Goal: Task Accomplishment & Management: Complete application form

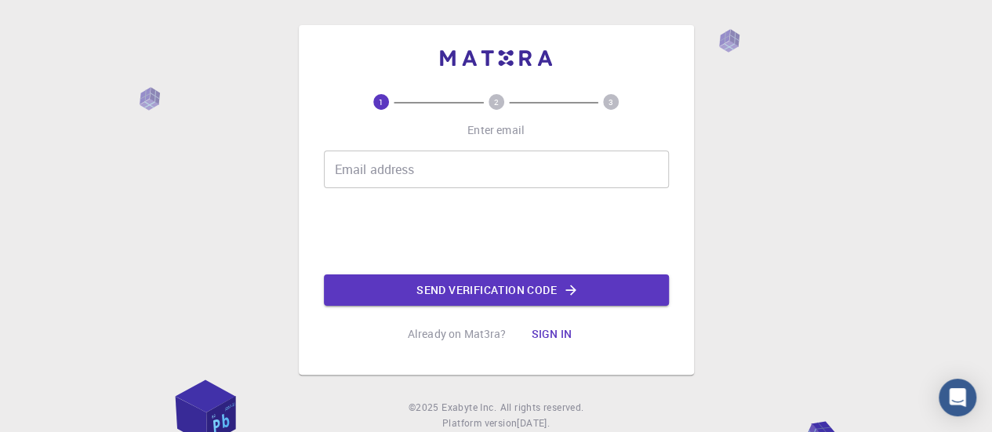
click at [350, 170] on div "Email address Email address" at bounding box center [496, 169] width 345 height 38
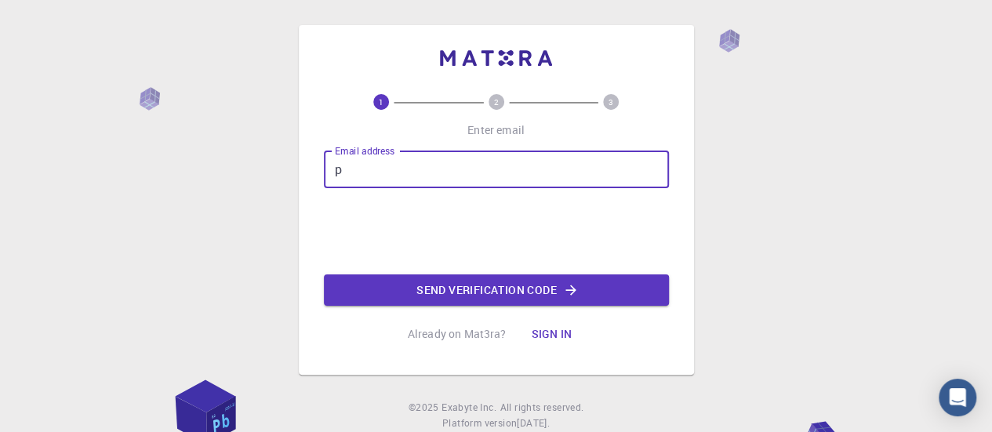
type input "[EMAIL_ADDRESS][DOMAIN_NAME]"
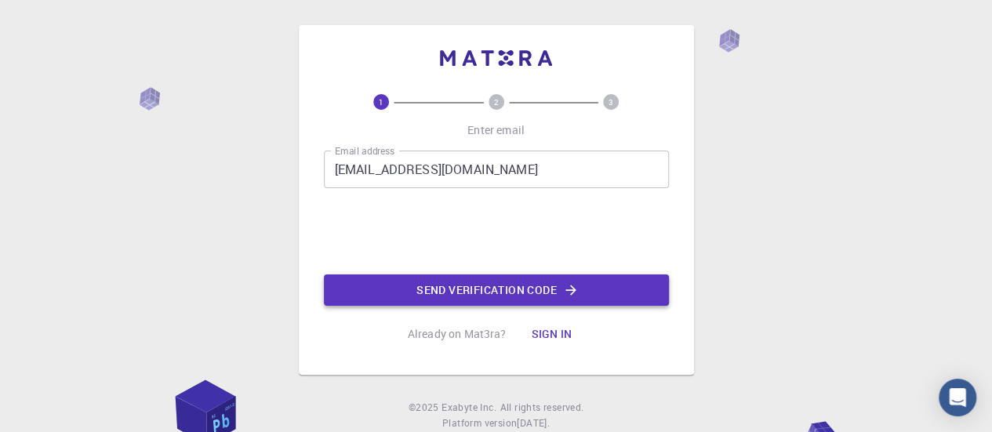
click at [451, 286] on button "Send verification code" at bounding box center [496, 289] width 345 height 31
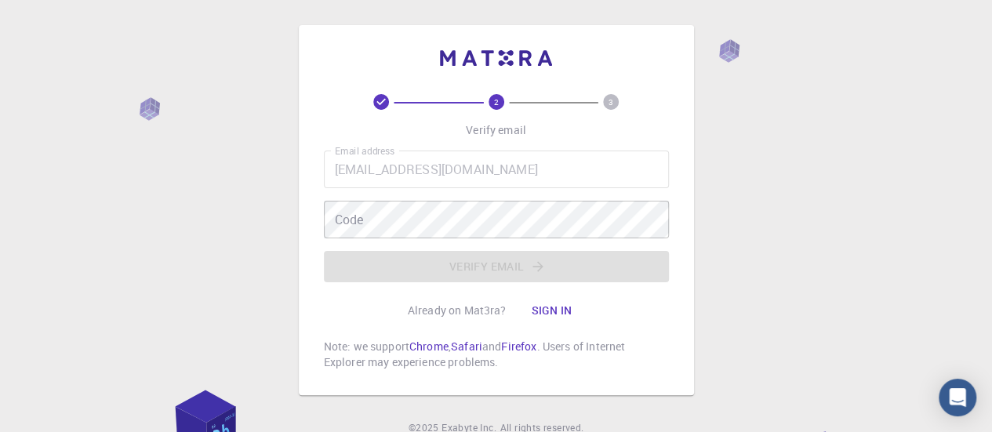
click at [357, 218] on div "Code Code" at bounding box center [496, 220] width 345 height 38
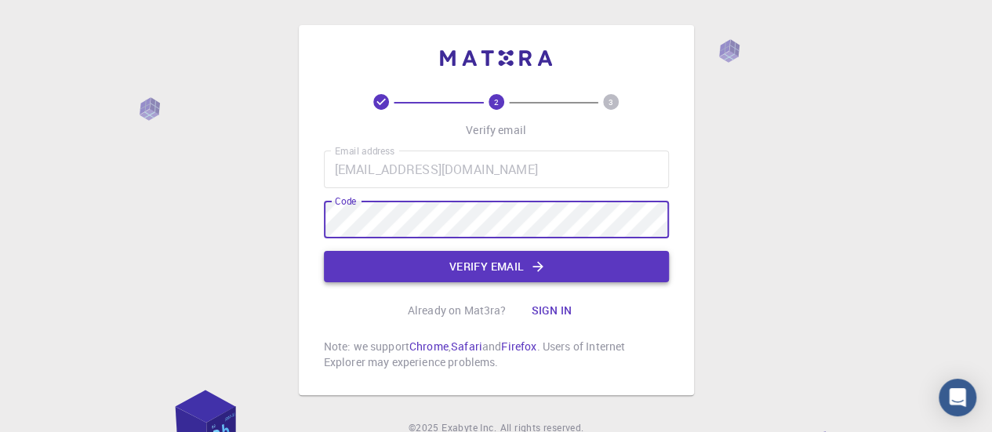
click at [353, 270] on button "Verify email" at bounding box center [496, 266] width 345 height 31
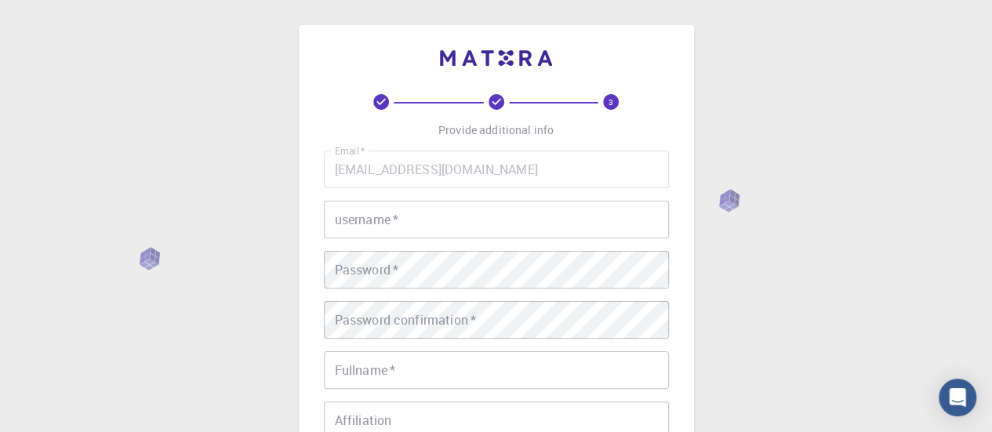
click at [374, 219] on input "username   *" at bounding box center [496, 220] width 345 height 38
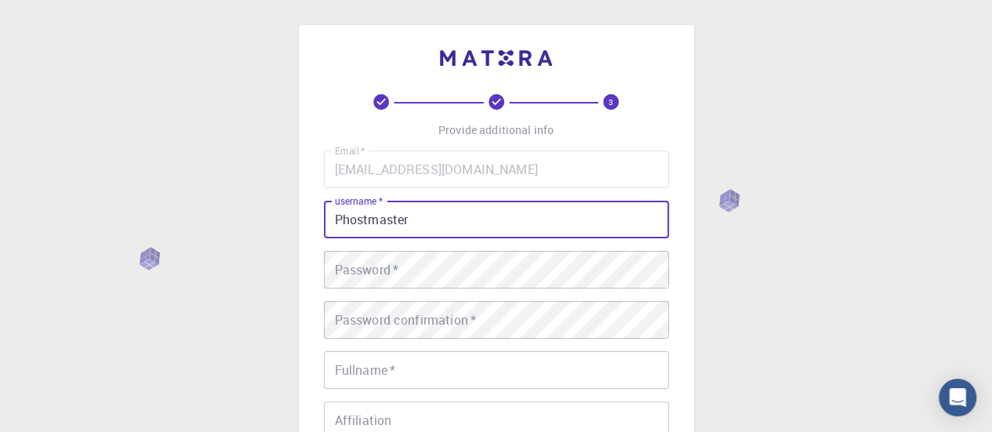
type input "Phostmaster"
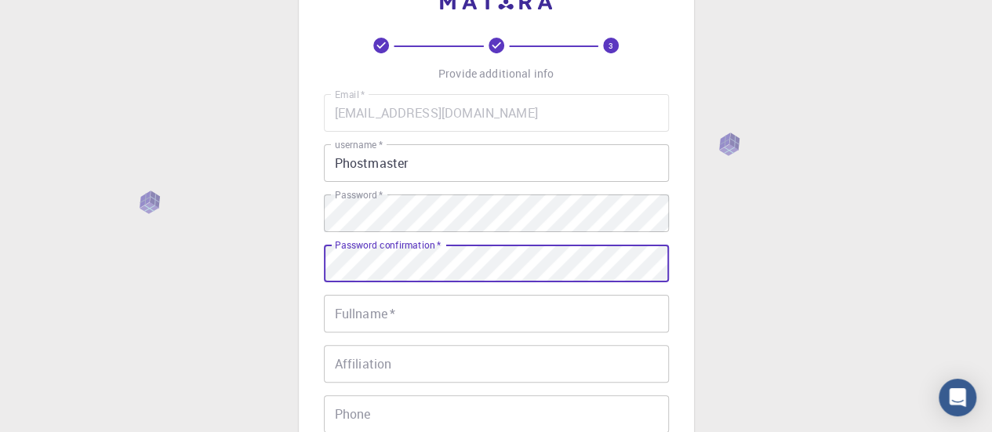
scroll to position [78, 0]
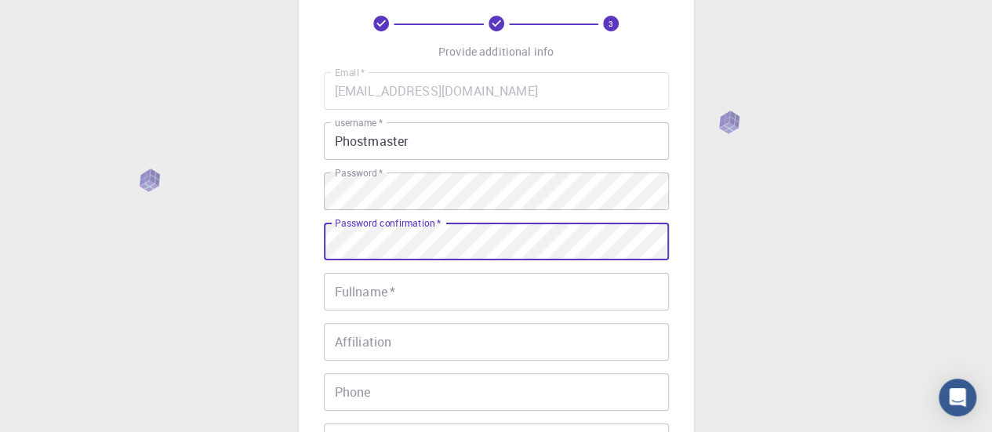
click at [361, 294] on div "Fullname   * Fullname   *" at bounding box center [496, 292] width 345 height 38
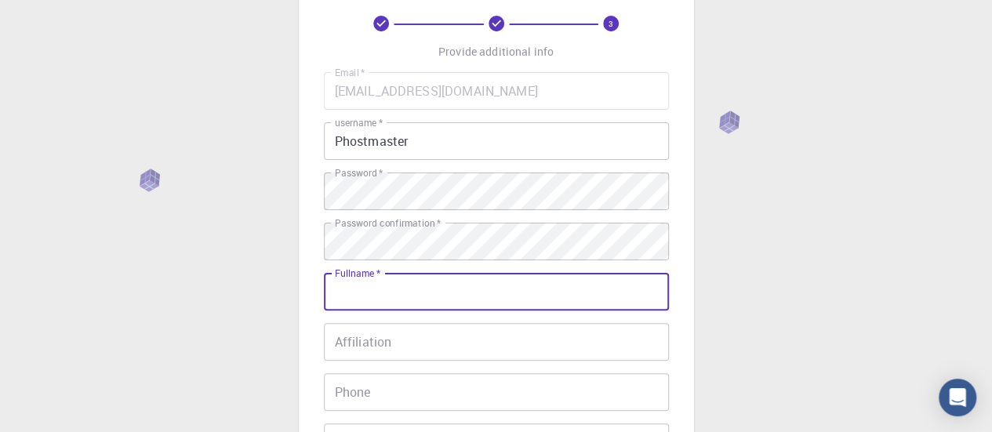
type input "[PERSON_NAME]"
type input "07985460588"
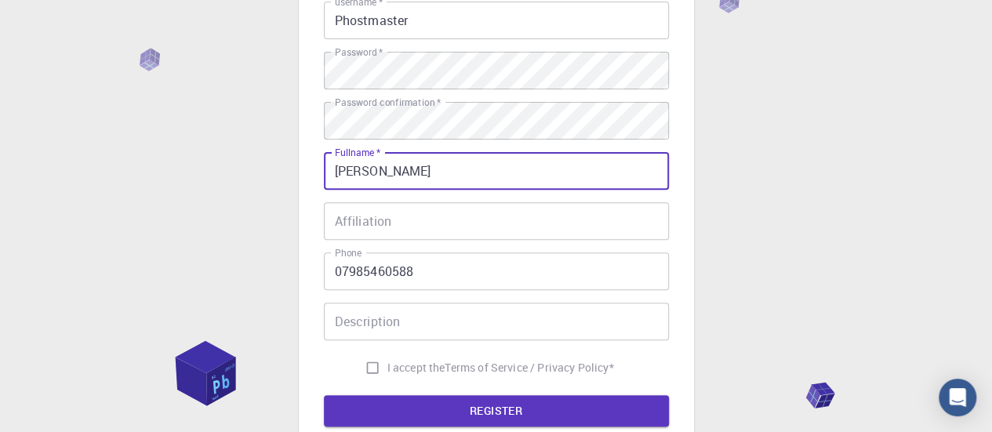
scroll to position [235, 0]
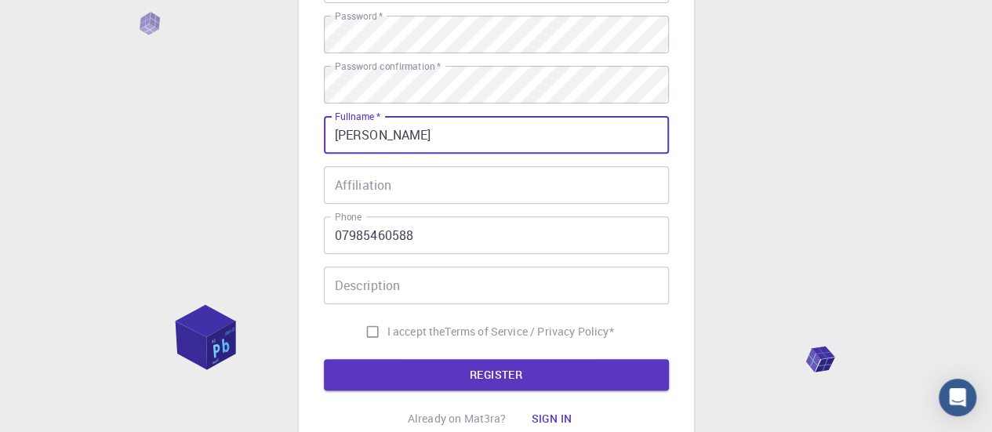
click at [371, 289] on input "Description" at bounding box center [496, 285] width 345 height 38
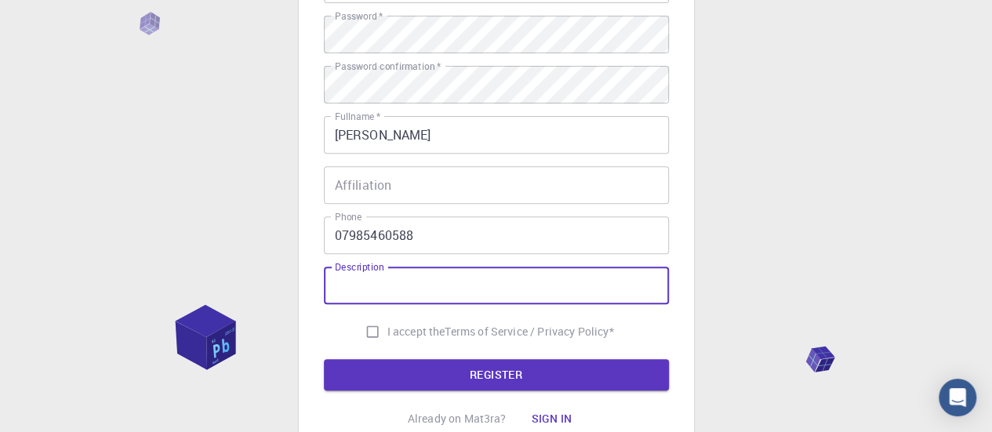
click at [364, 335] on input "I accept the Terms of Service / Privacy Policy *" at bounding box center [372, 332] width 30 height 30
checkbox input "true"
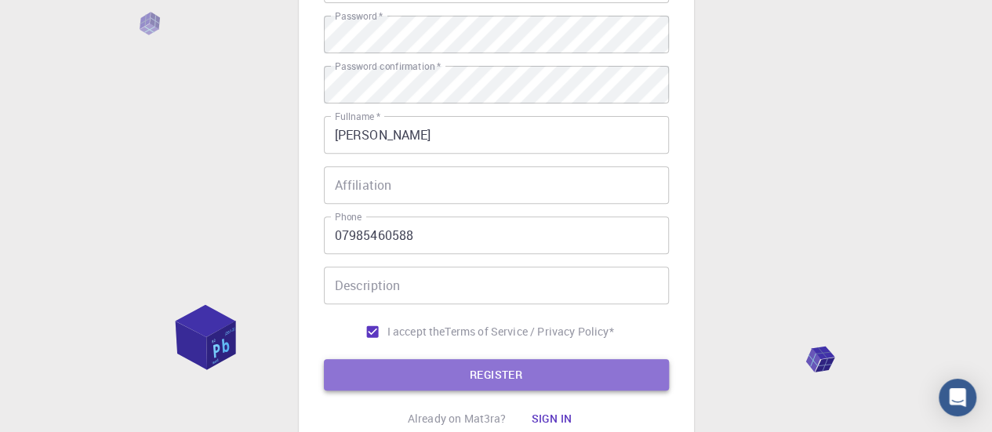
click at [398, 378] on button "REGISTER" at bounding box center [496, 374] width 345 height 31
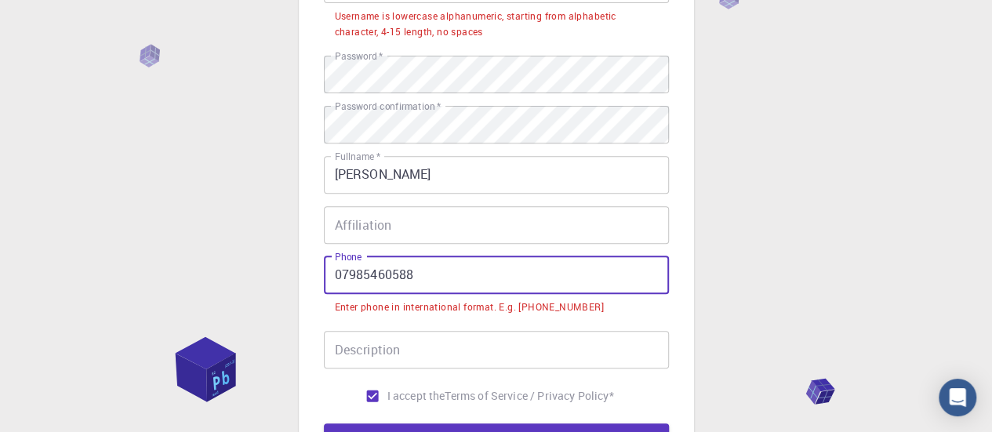
click at [346, 280] on input "07985460588" at bounding box center [496, 275] width 345 height 38
click at [339, 283] on input "07985460588" at bounding box center [496, 275] width 345 height 38
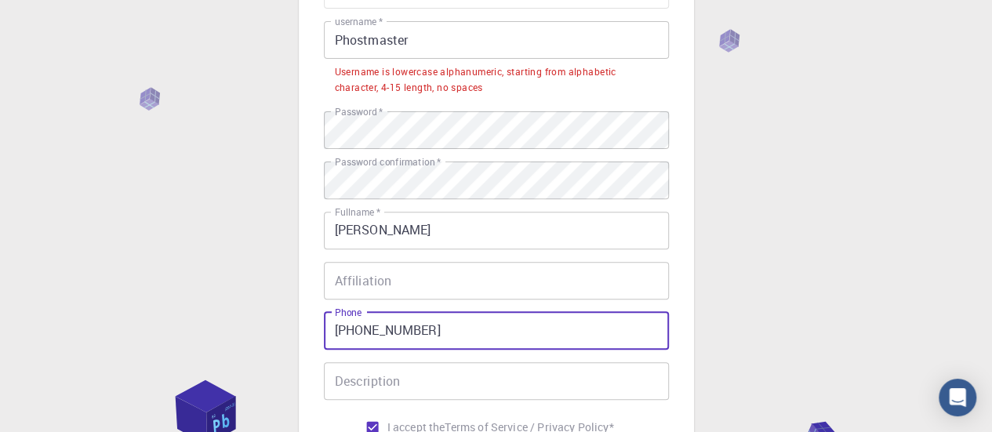
scroll to position [157, 0]
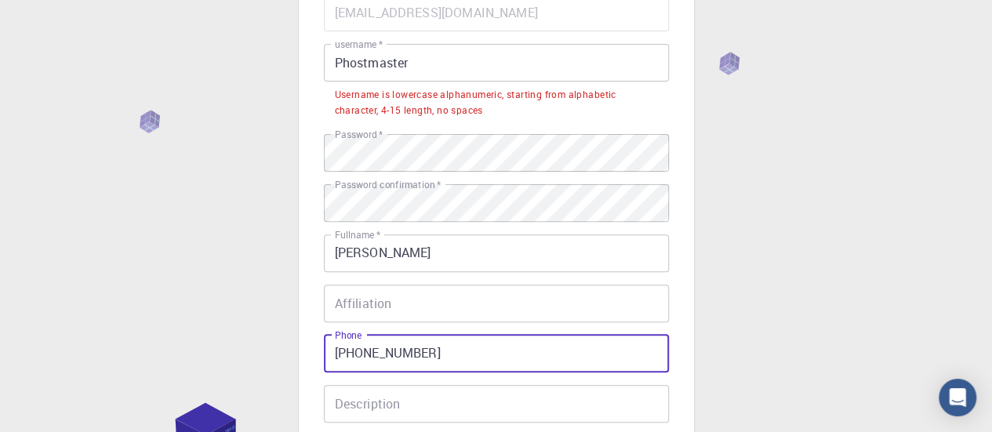
type input "[PHONE_NUMBER]"
click at [340, 63] on input "Phostmaster" at bounding box center [496, 63] width 345 height 38
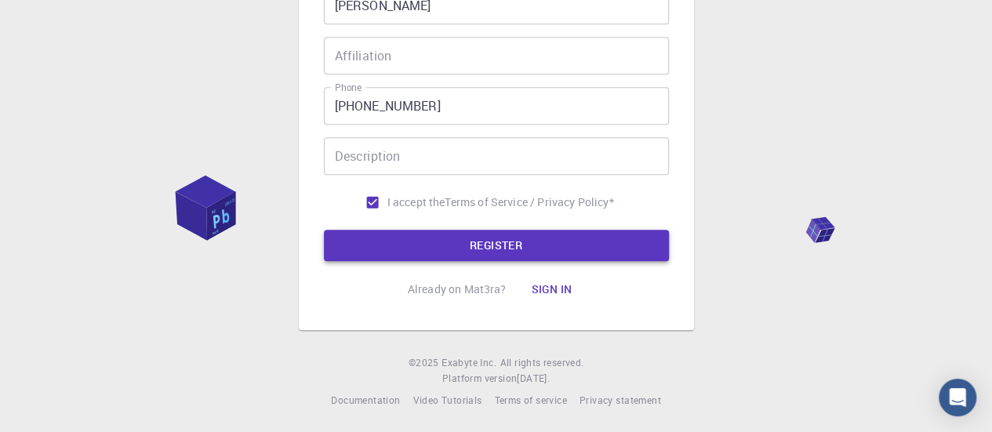
scroll to position [367, 0]
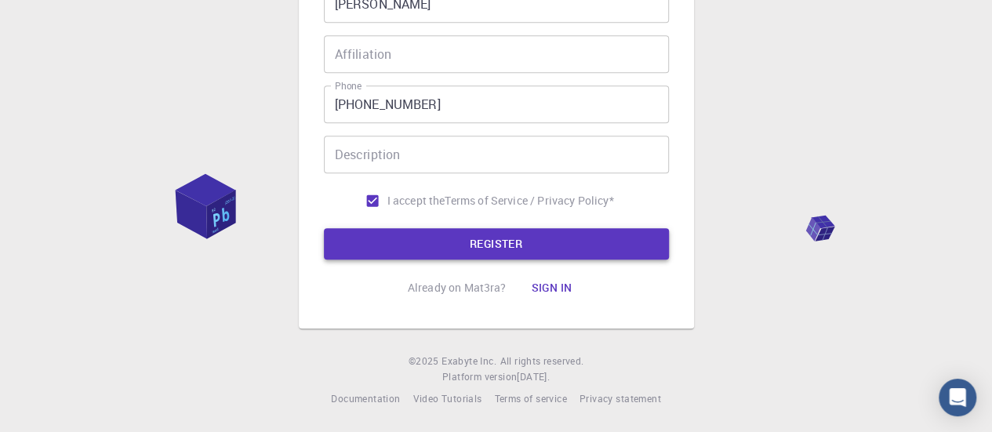
type input "phostmaster"
click at [396, 240] on button "REGISTER" at bounding box center [496, 243] width 345 height 31
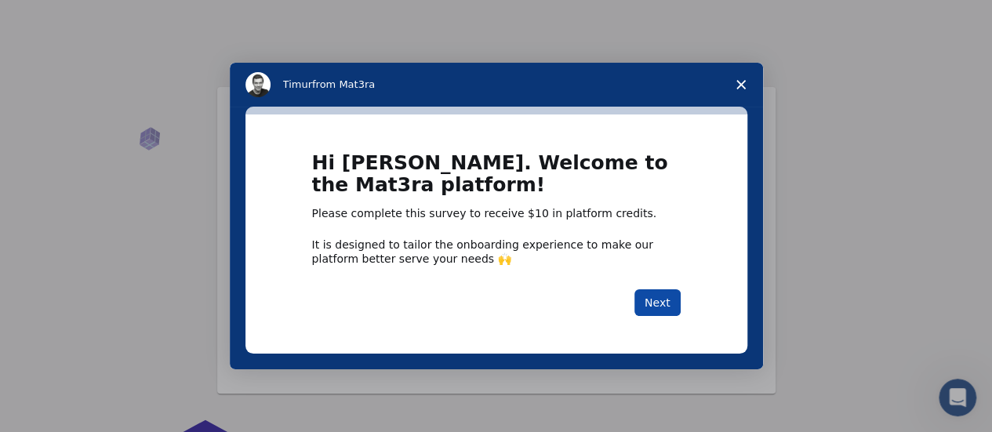
click at [665, 299] on button "Next" at bounding box center [657, 302] width 46 height 27
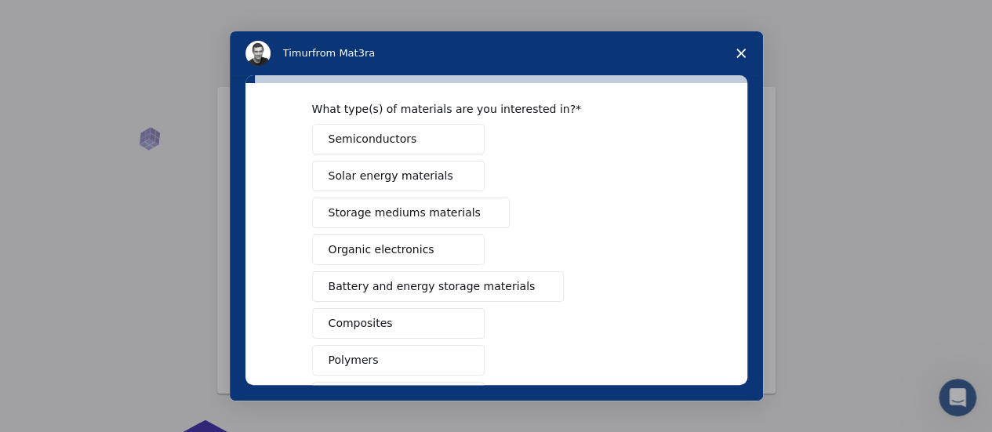
scroll to position [78, 0]
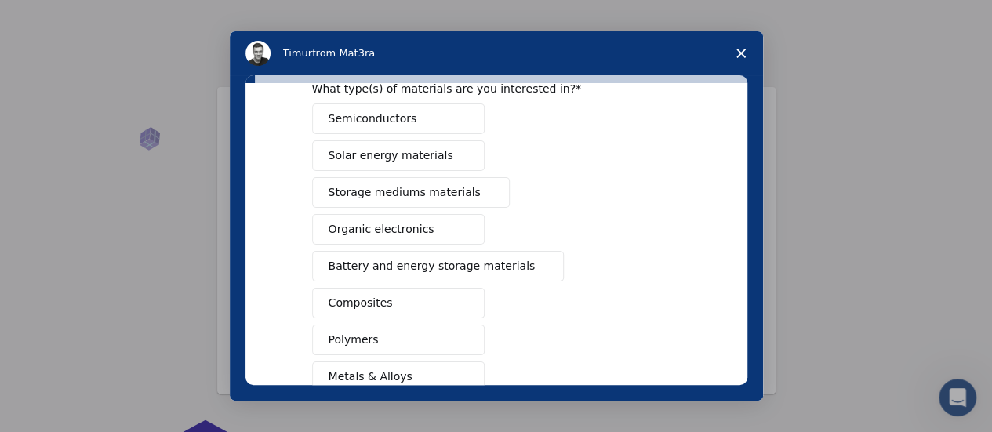
click at [352, 265] on span "Battery and energy storage materials" at bounding box center [431, 266] width 207 height 16
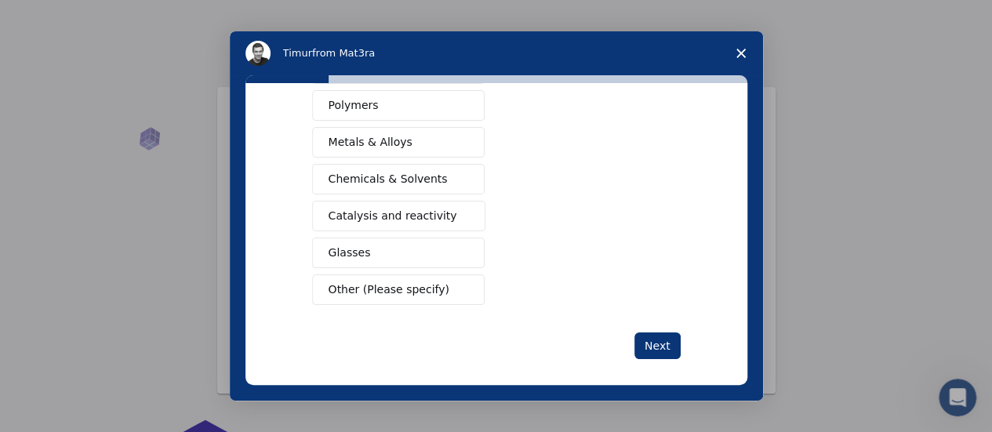
scroll to position [318, 0]
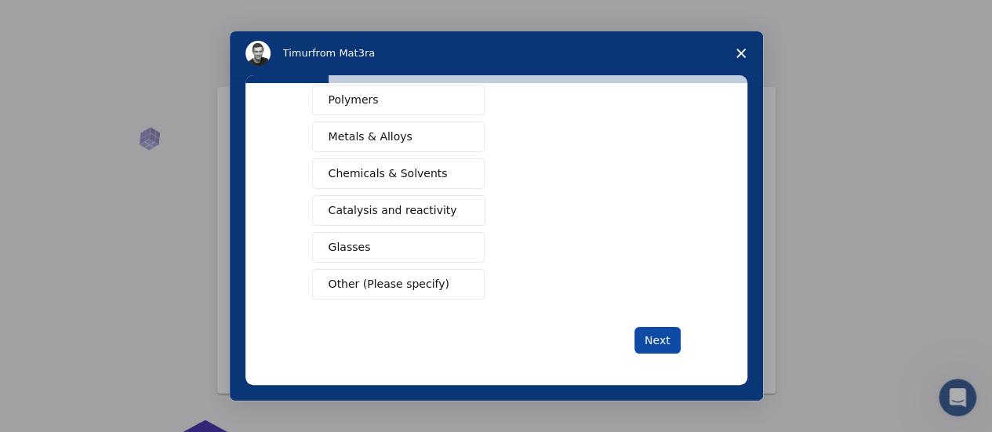
click at [652, 331] on button "Next" at bounding box center [657, 340] width 46 height 27
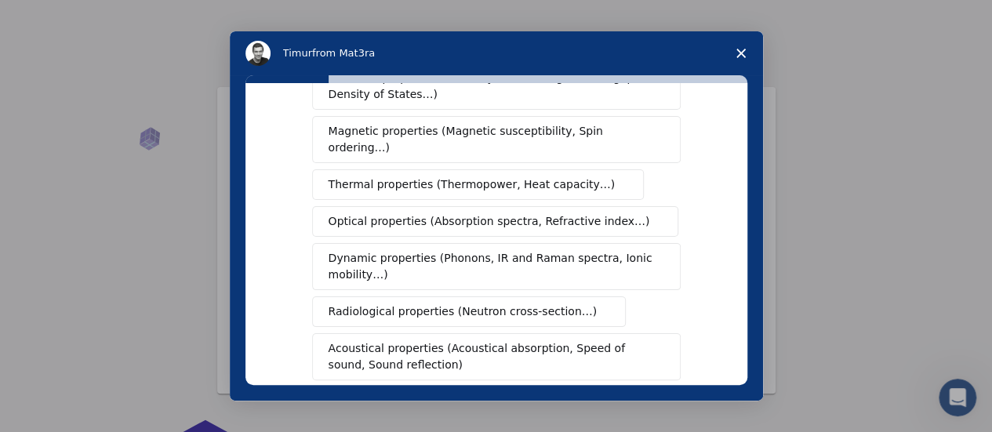
scroll to position [157, 0]
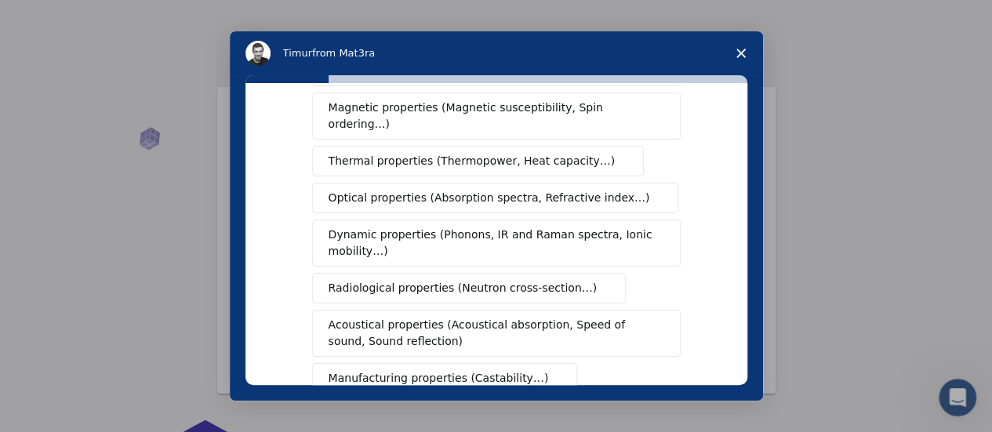
click at [351, 227] on span "Dynamic properties (Phonons, IR and Raman spectra, Ionic mobility…)" at bounding box center [490, 243] width 325 height 33
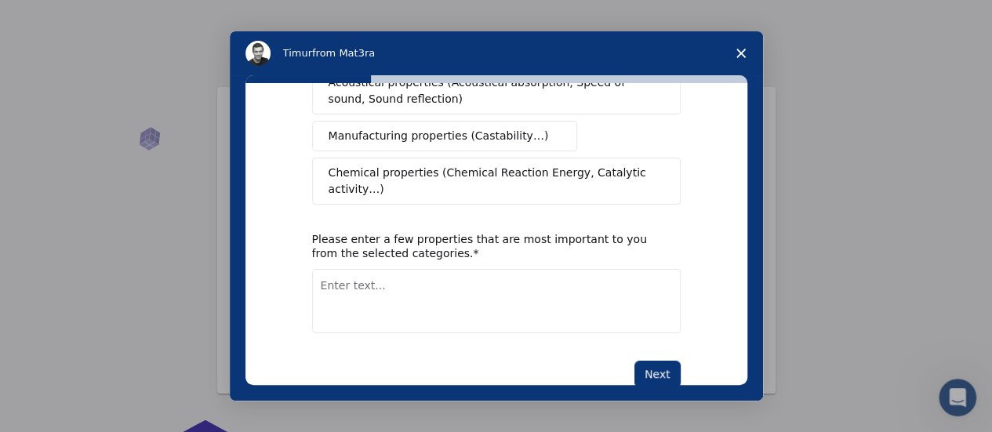
scroll to position [400, 0]
click at [644, 360] on button "Next" at bounding box center [657, 373] width 46 height 27
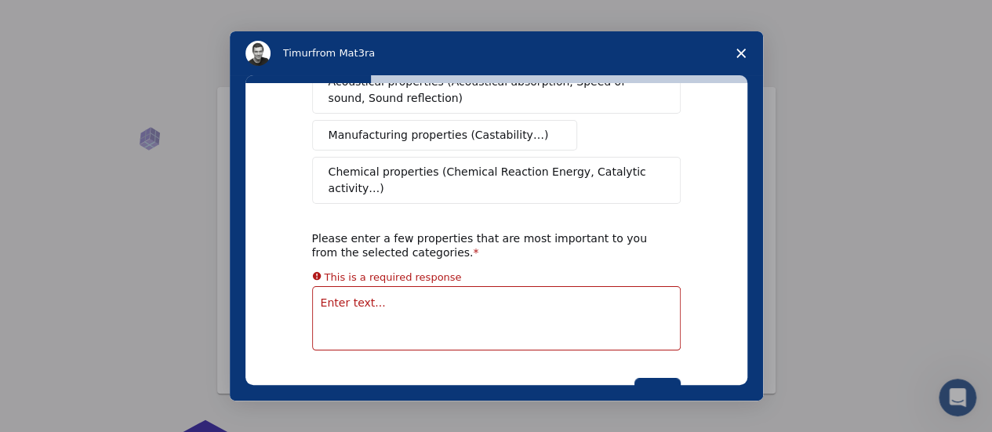
click at [320, 286] on textarea "Enter text..." at bounding box center [496, 318] width 368 height 64
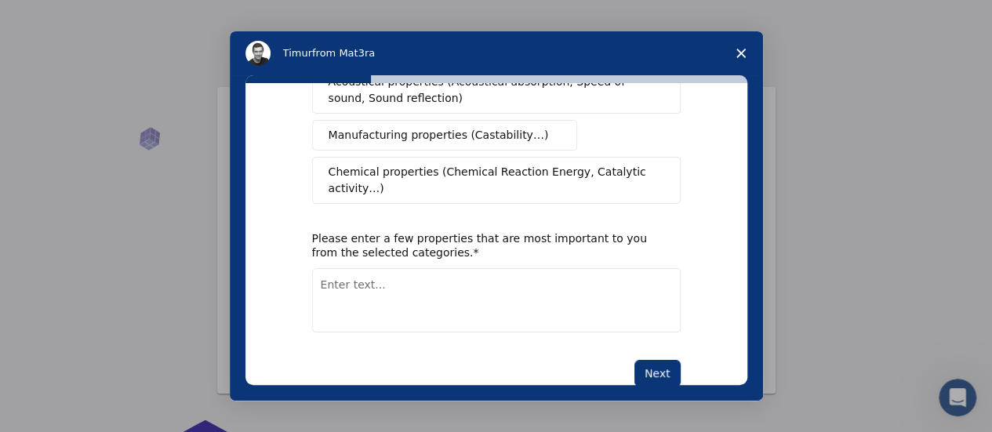
click at [614, 268] on textarea "Enter text..." at bounding box center [496, 300] width 368 height 64
paste textarea "1. Experimental Matches (E): Validate $ m_e $ with silicon test—immediate. 2. S…"
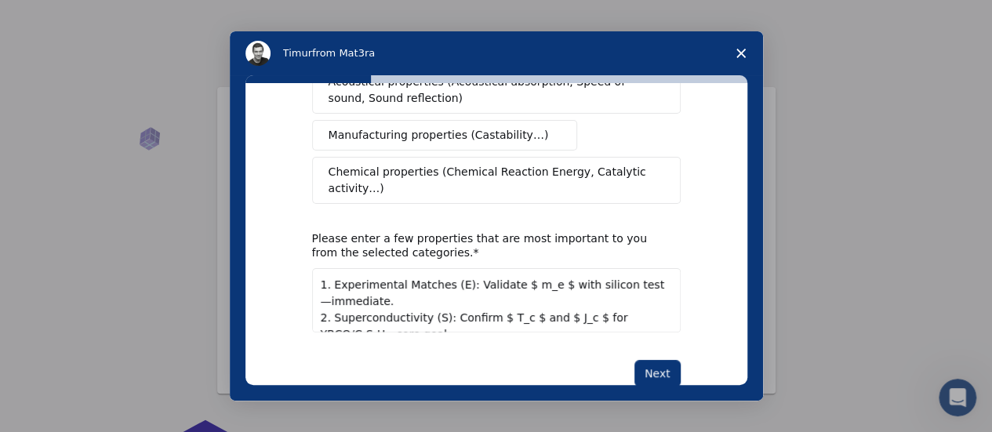
scroll to position [92, 0]
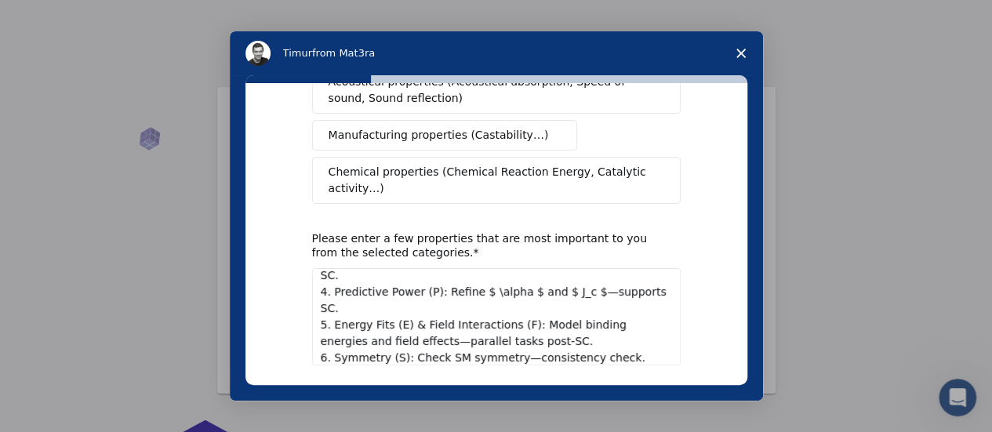
type textarea "1. Experimental Matches (E): Validate $ m_e $ with silicon test—immediate. 2. S…"
click at [647, 393] on button "Next" at bounding box center [657, 406] width 46 height 27
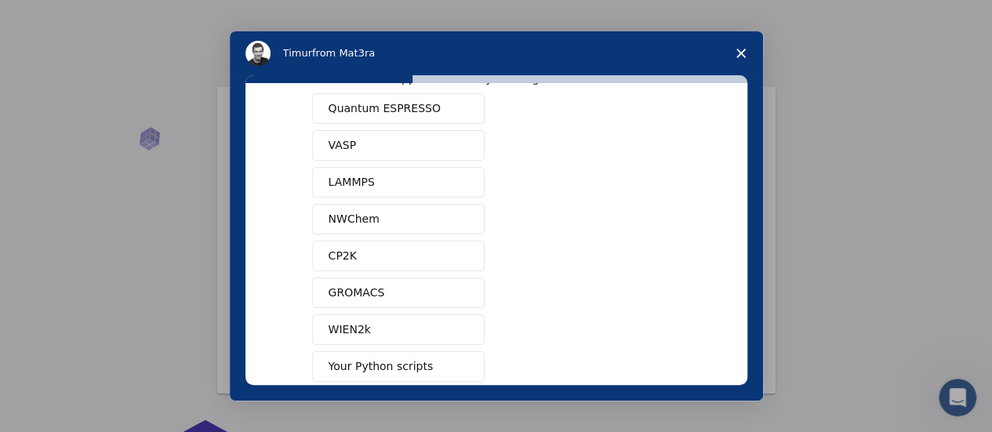
scroll to position [0, 0]
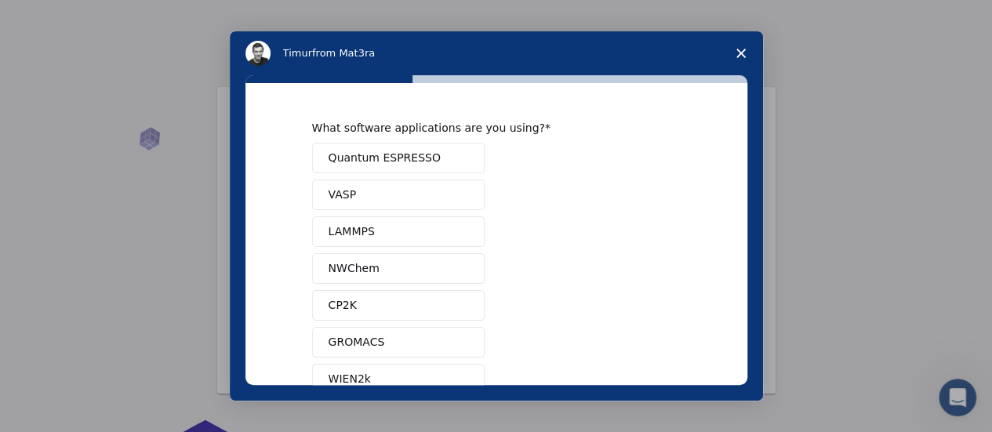
click at [370, 157] on span "Quantum ESPRESSO" at bounding box center [384, 158] width 112 height 16
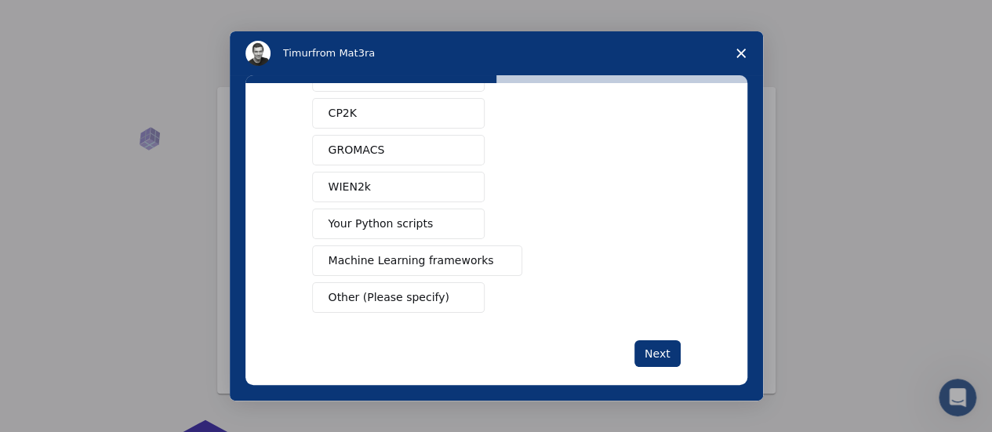
scroll to position [206, 0]
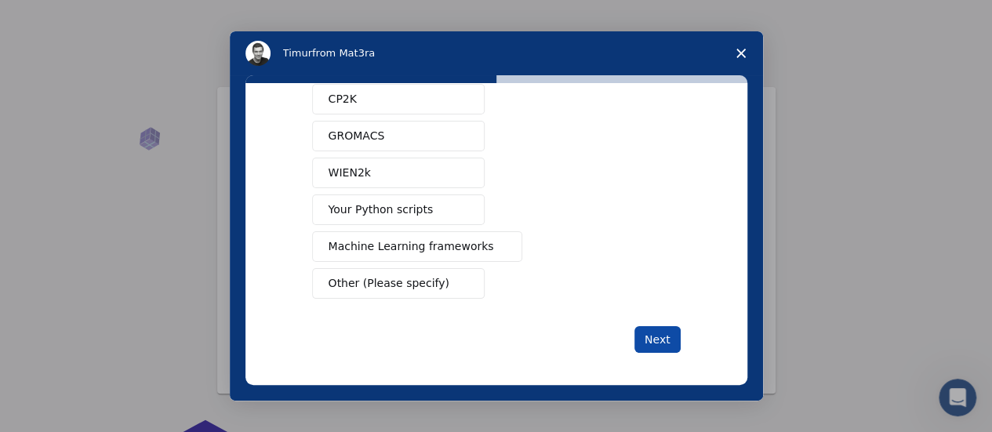
click at [659, 328] on button "Next" at bounding box center [657, 339] width 46 height 27
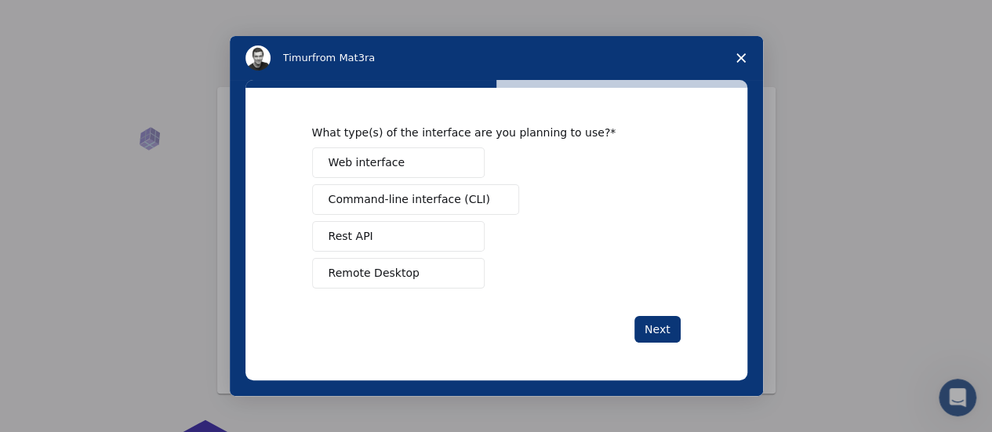
click at [361, 165] on span "Web interface" at bounding box center [366, 162] width 76 height 16
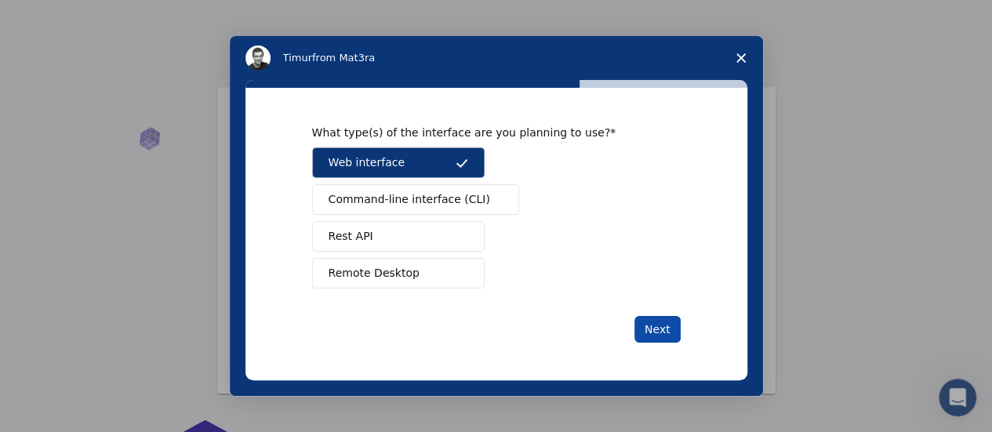
click at [644, 324] on button "Next" at bounding box center [657, 329] width 46 height 27
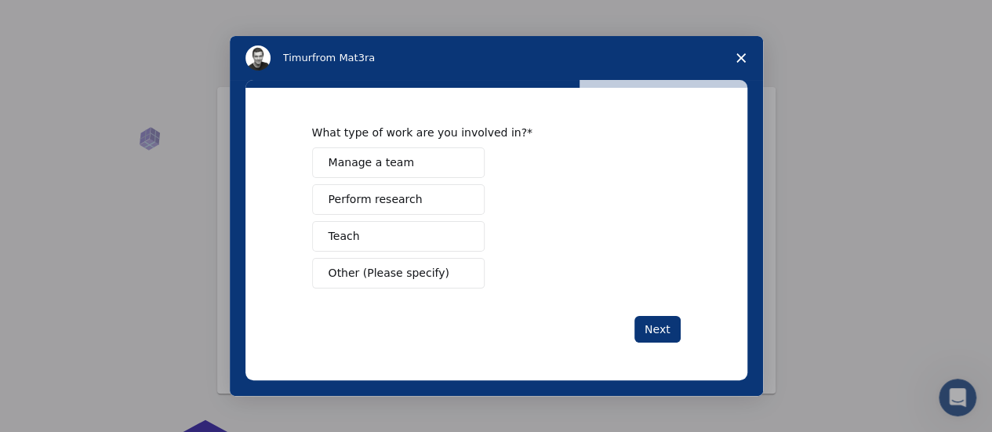
click at [367, 193] on span "Perform research" at bounding box center [375, 199] width 94 height 16
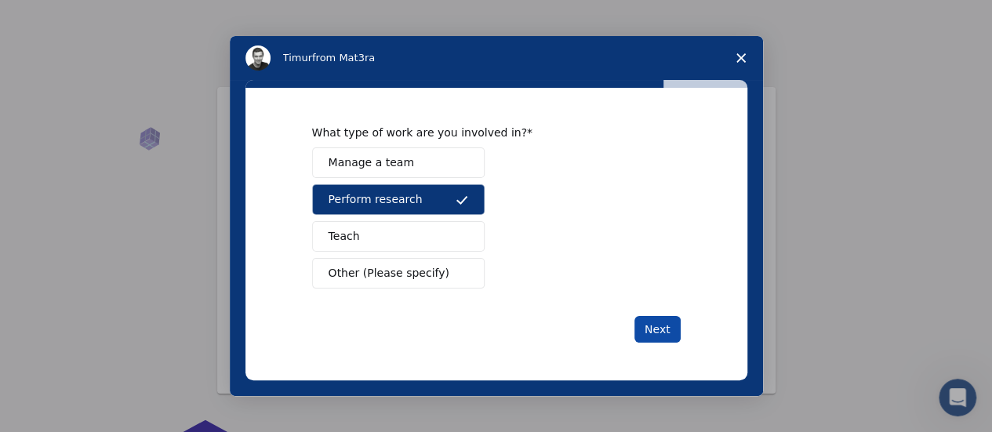
click at [655, 324] on button "Next" at bounding box center [657, 329] width 46 height 27
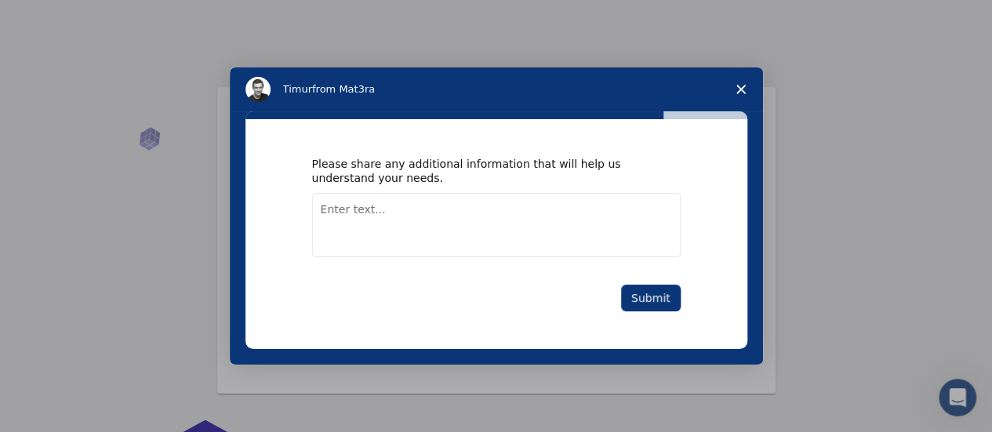
click at [317, 213] on textarea "Enter text..." at bounding box center [496, 225] width 368 height 64
type textarea "Using to validate a new field theory"
click at [647, 295] on button "Submit" at bounding box center [651, 298] width 60 height 27
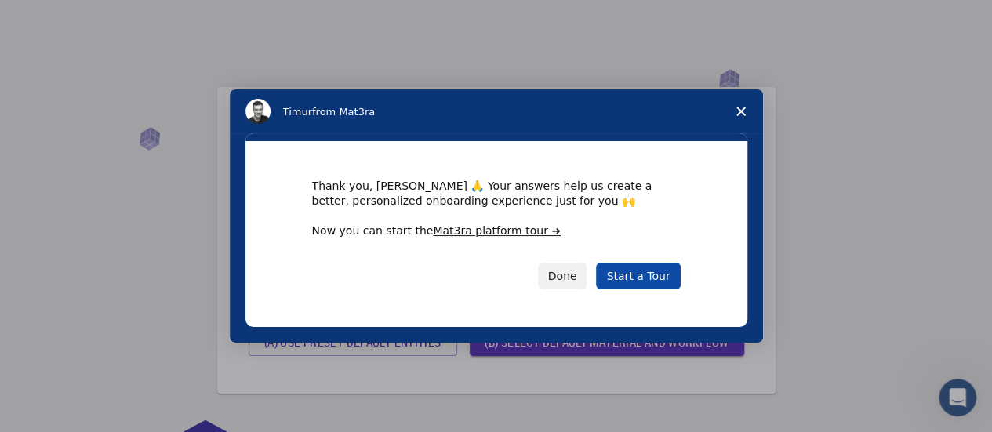
click at [637, 274] on link "Start a Tour" at bounding box center [638, 276] width 84 height 27
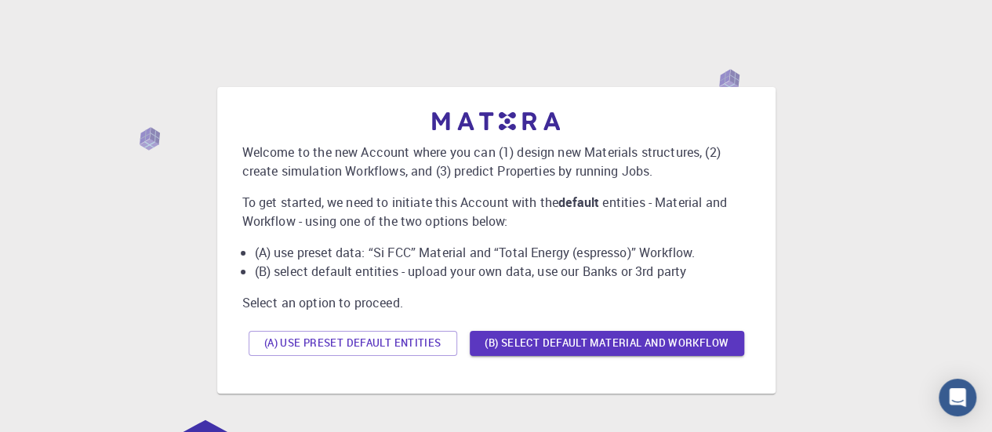
click at [835, 187] on div "Welcome to the new Account where you can (1) design new Materials structures, (…" at bounding box center [496, 240] width 954 height 392
click at [530, 342] on button "(B) Select default material and workflow" at bounding box center [606, 343] width 274 height 25
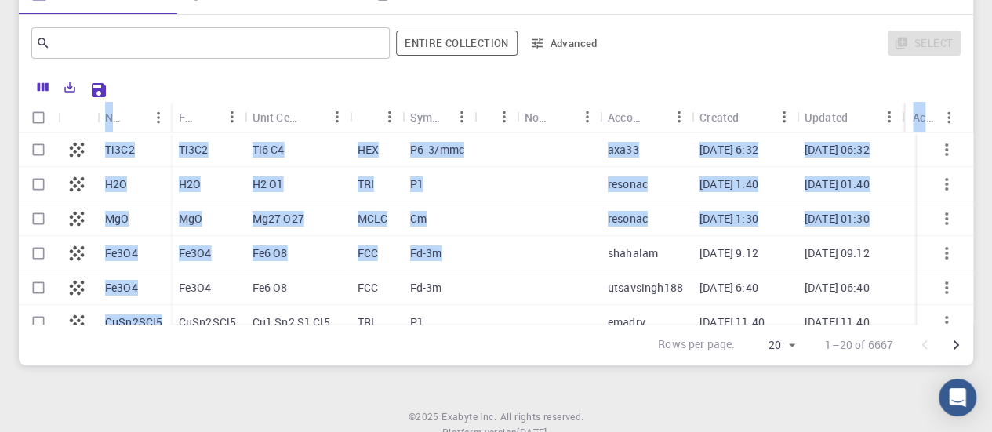
scroll to position [227, 0]
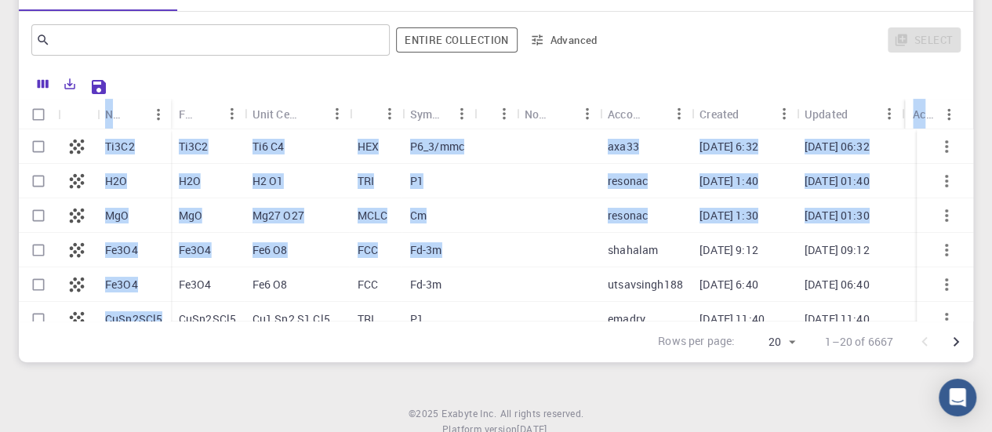
click at [948, 188] on button "button" at bounding box center [946, 181] width 38 height 38
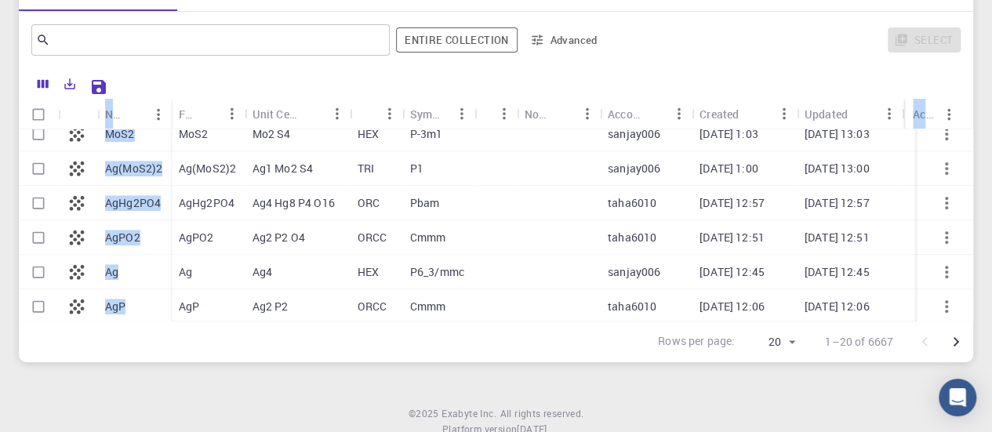
scroll to position [498, 0]
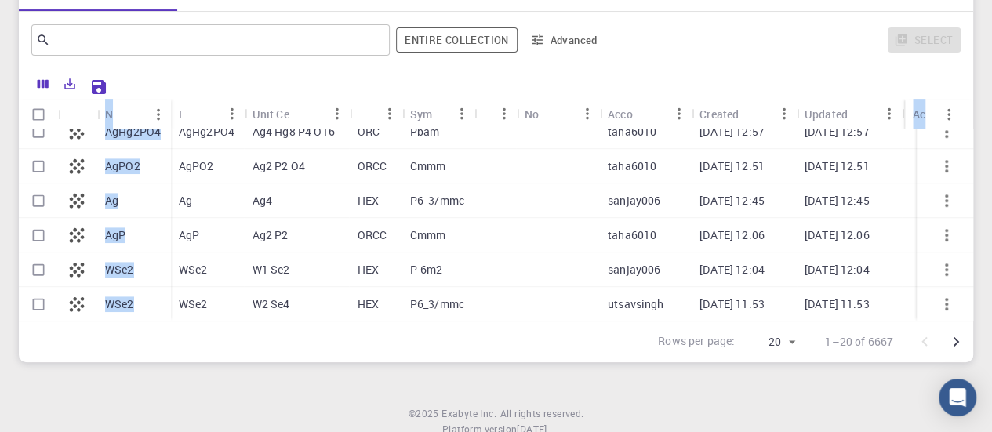
copy div "Name Formula Unit Cell Formula Lattice Symmetry Tags Non-periodic Account Creat…"
click at [621, 402] on div "Initial Account Setup for Peter Baldwin Select Materials, Workflows and assign …" at bounding box center [496, 129] width 992 height 712
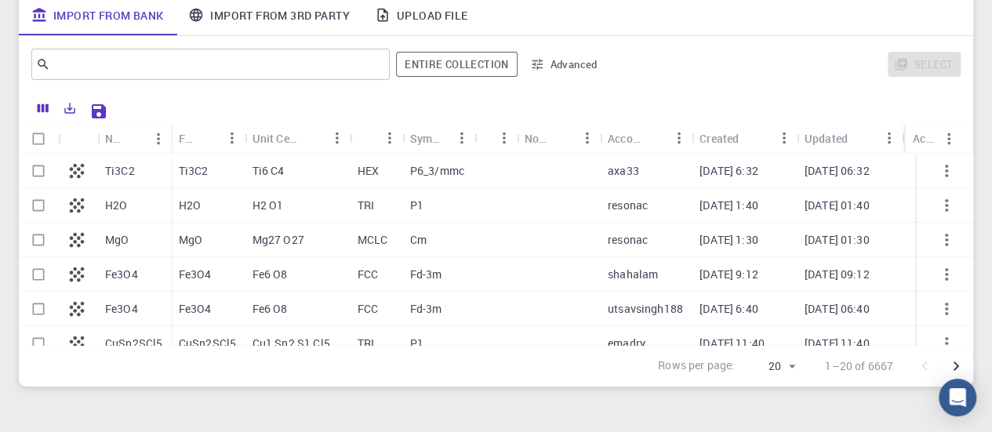
scroll to position [125, 0]
